Goal: Information Seeking & Learning: Find specific fact

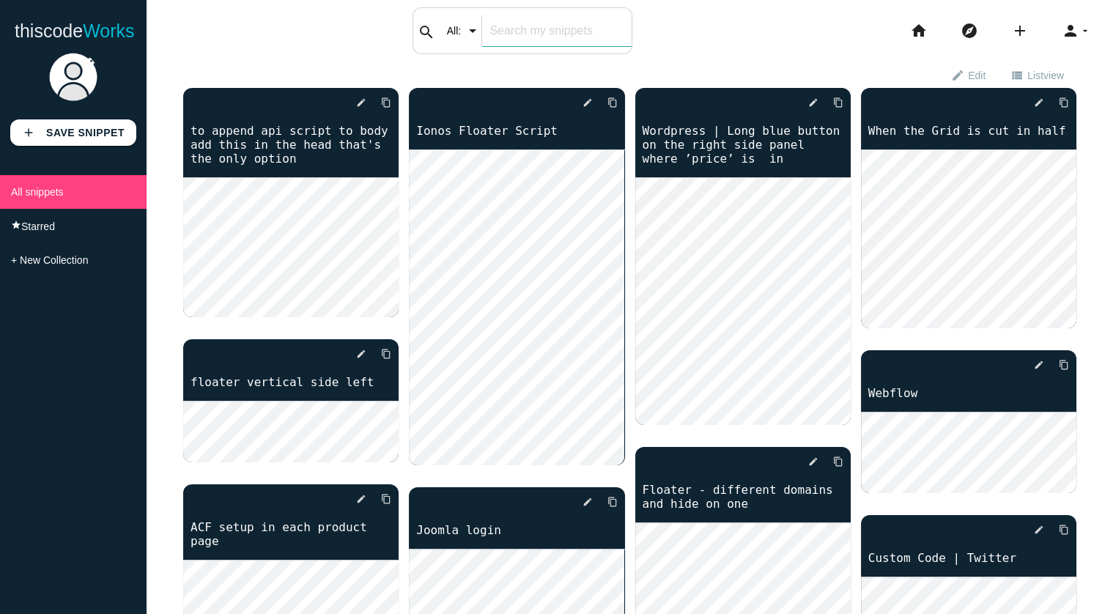
click at [556, 32] on input "text" at bounding box center [556, 30] width 149 height 31
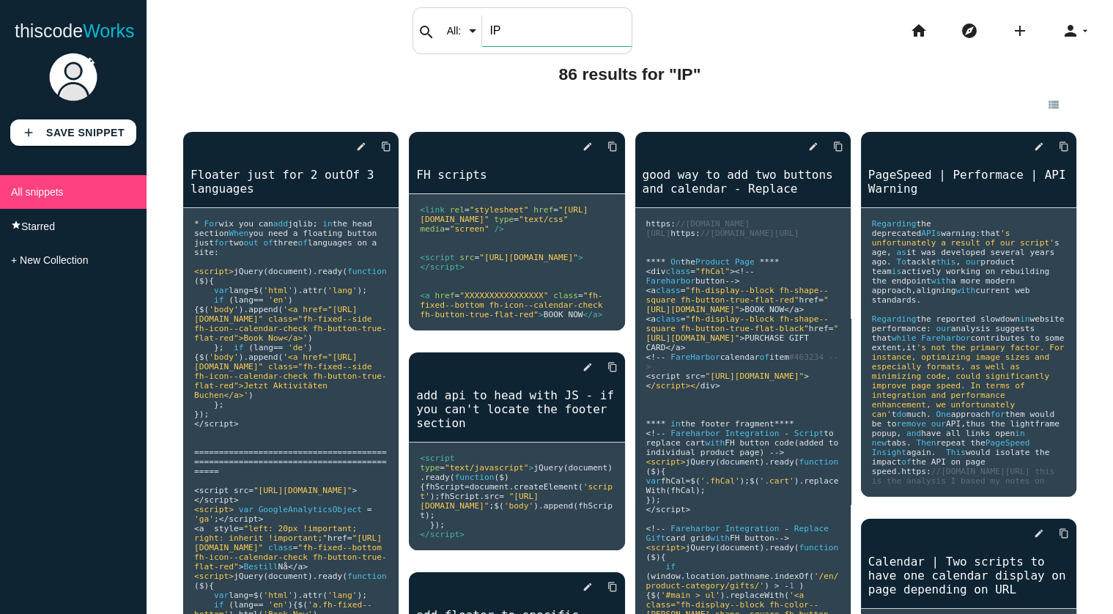
click at [538, 25] on input "IP" at bounding box center [556, 30] width 149 height 31
click at [538, 24] on input "IP" at bounding box center [556, 30] width 149 height 31
type input "whitelist"
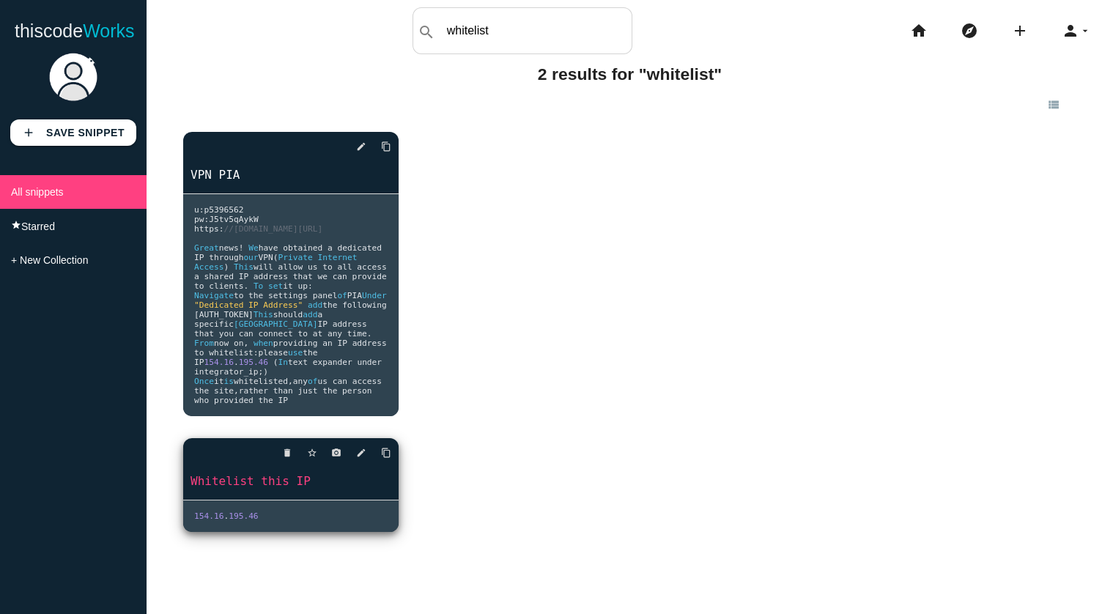
click at [262, 490] on link "Whitelist this IP" at bounding box center [290, 481] width 215 height 17
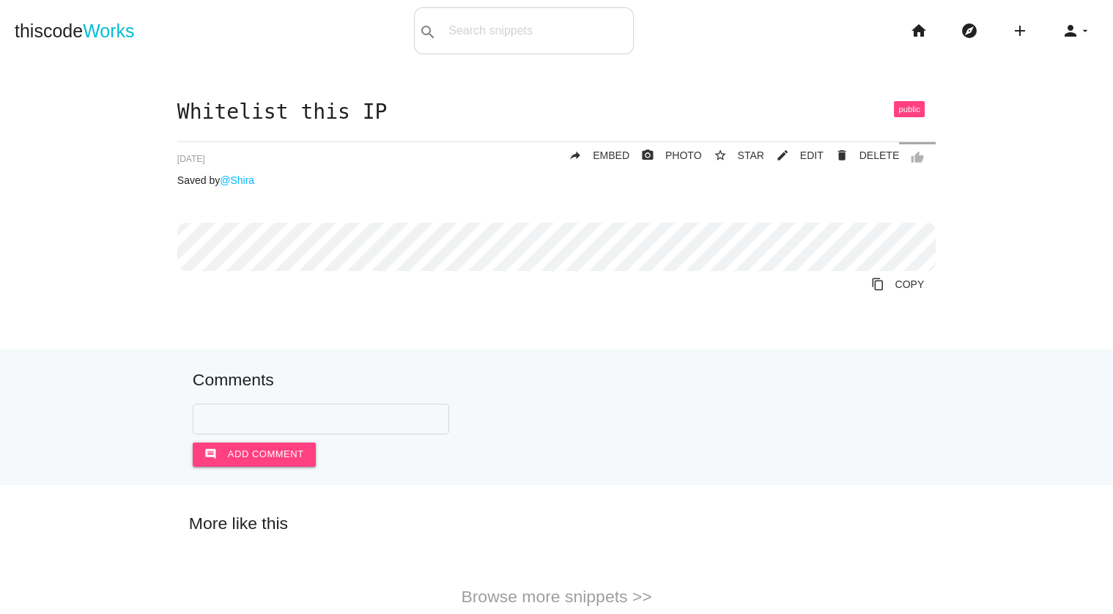
click at [398, 104] on h1 "Whitelist this IP" at bounding box center [556, 112] width 759 height 23
click at [42, 32] on link "thiscode Works" at bounding box center [75, 30] width 120 height 47
